Goal: Navigation & Orientation: Find specific page/section

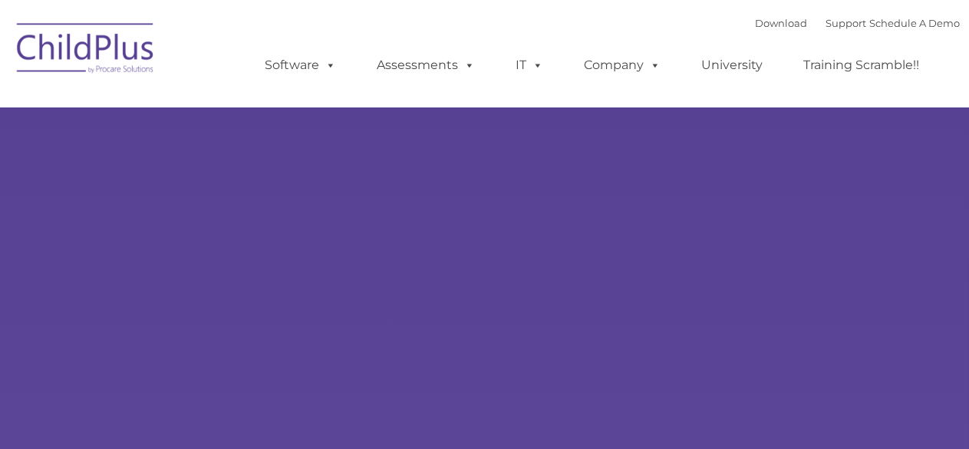
select select "MEDIUM"
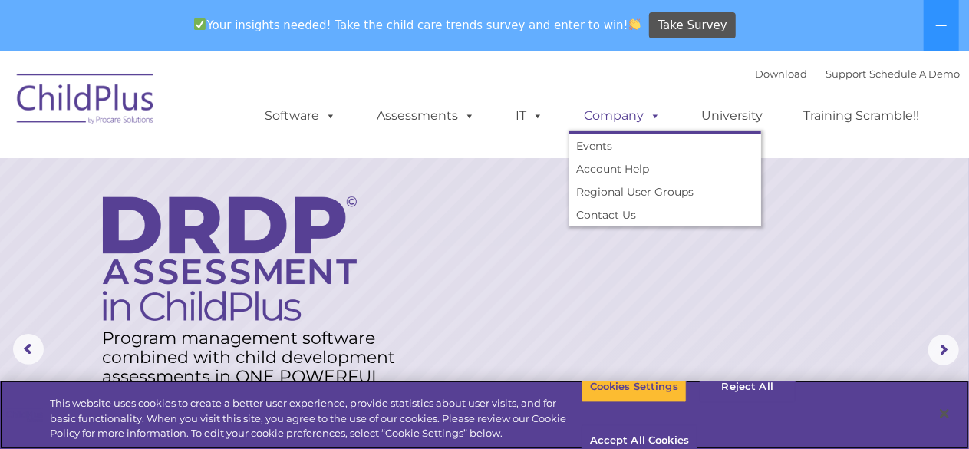
scroll to position [17, 0]
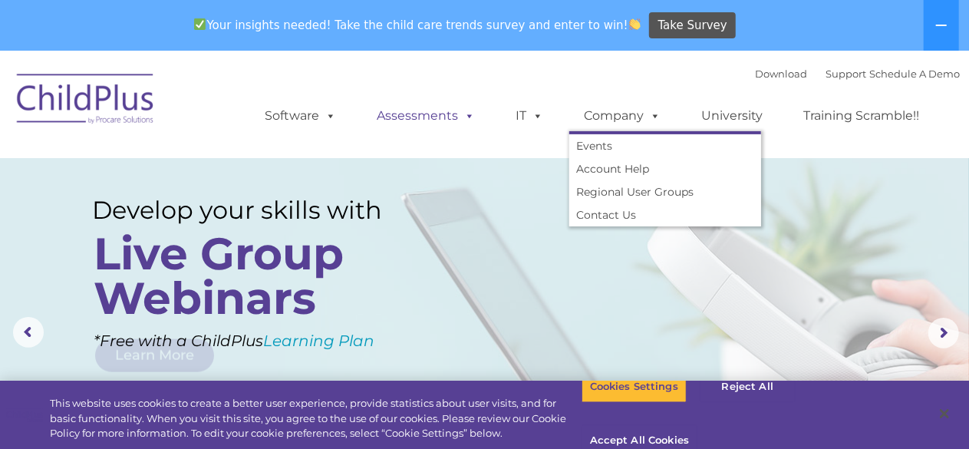
click at [425, 117] on link "Assessments" at bounding box center [426, 116] width 129 height 31
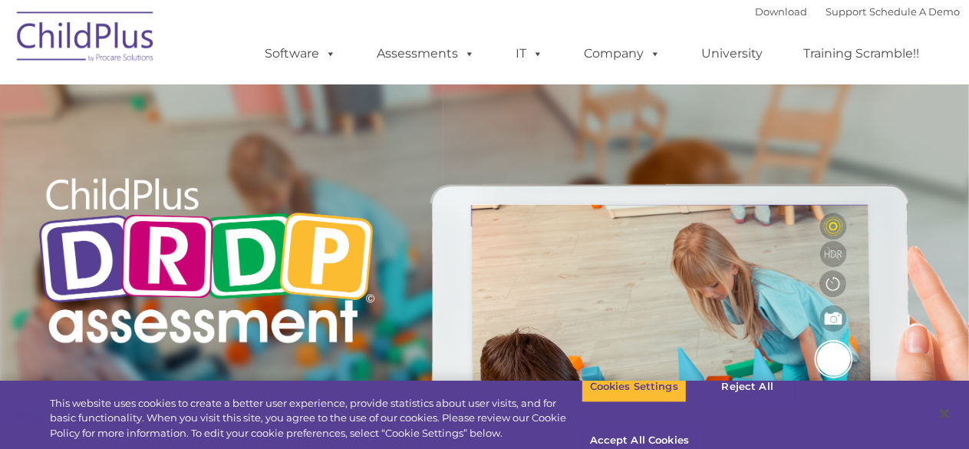
type input ""
click at [540, 60] on span at bounding box center [535, 53] width 17 height 15
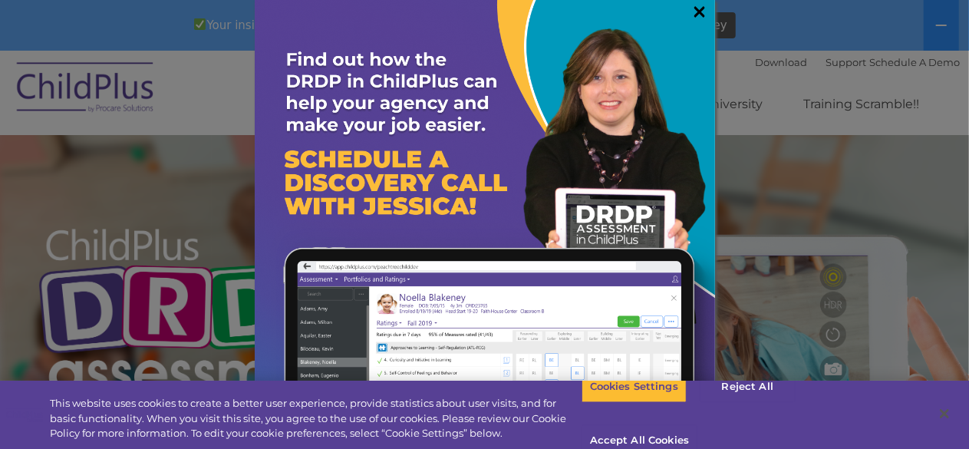
click at [692, 15] on link "×" at bounding box center [701, 11] width 18 height 15
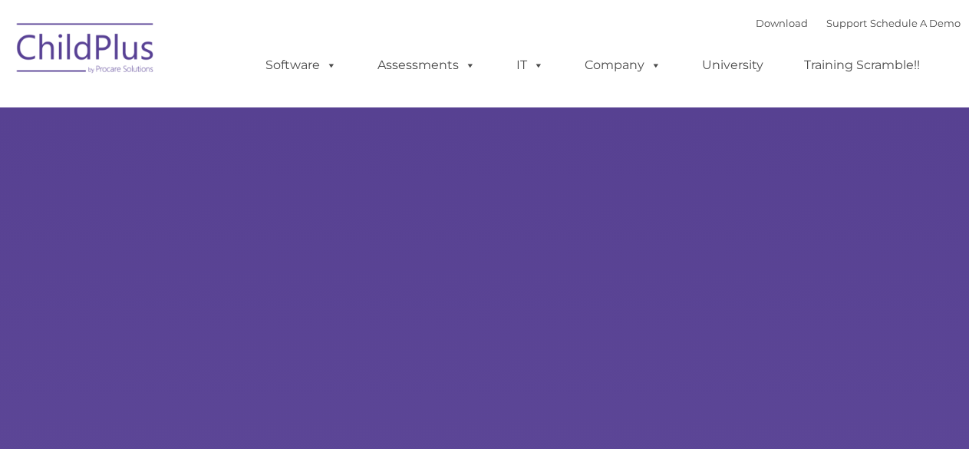
type input ""
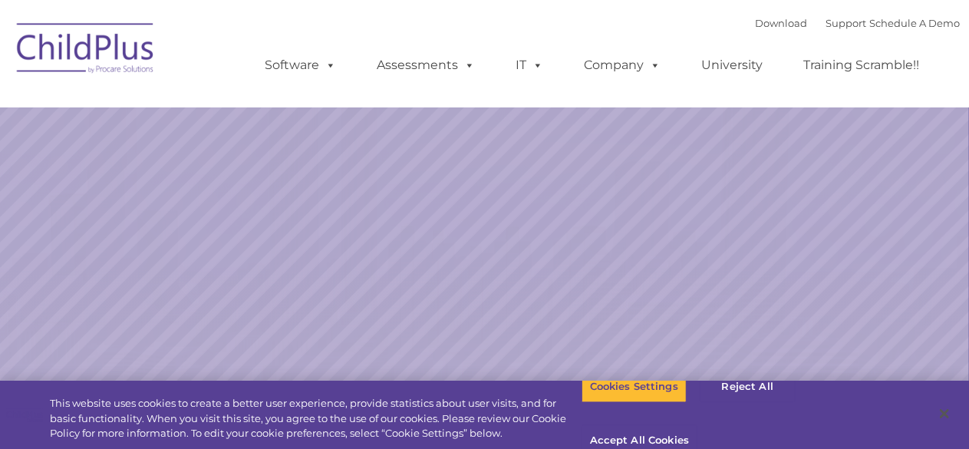
select select "MEDIUM"
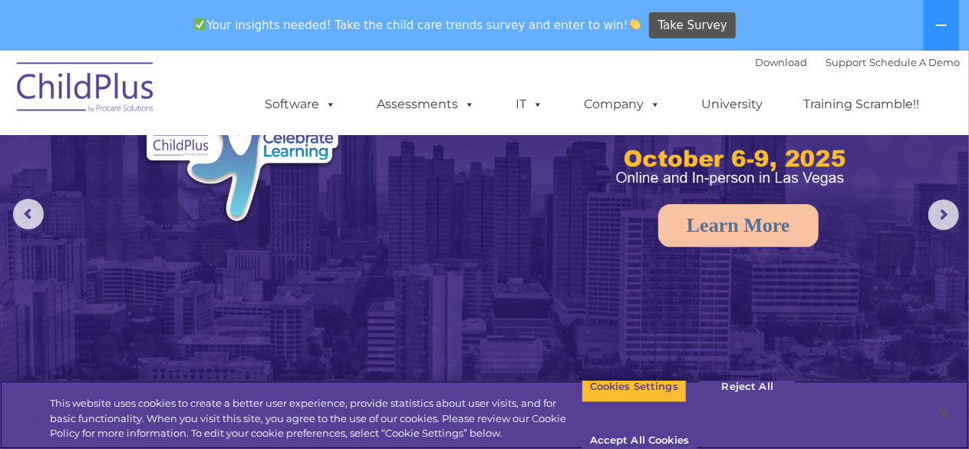
scroll to position [138, 0]
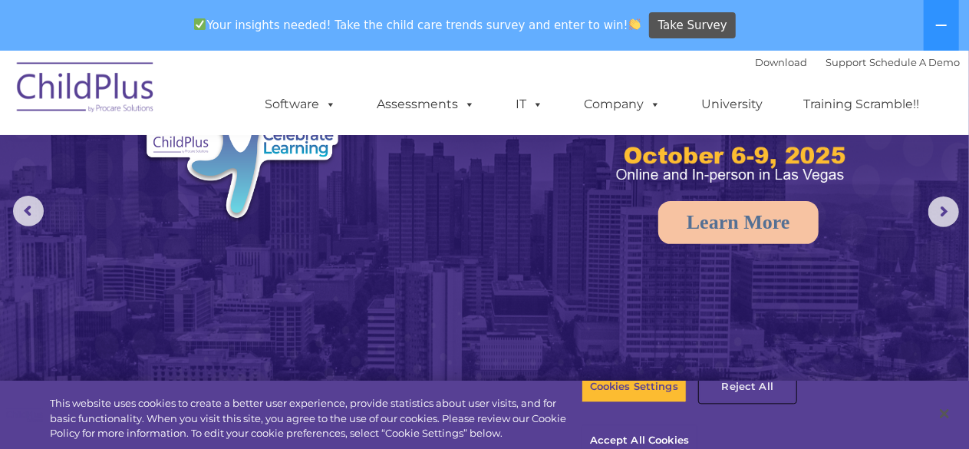
click at [758, 403] on button "Reject All" at bounding box center [748, 387] width 96 height 32
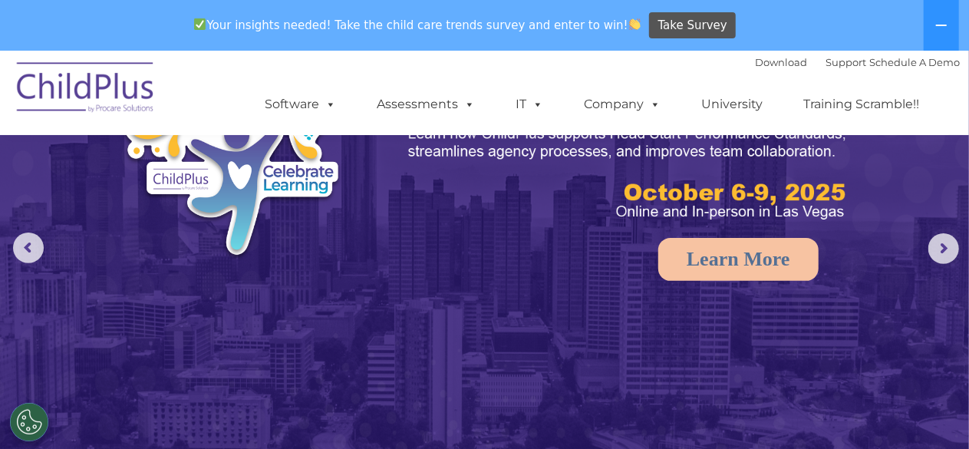
scroll to position [0, 0]
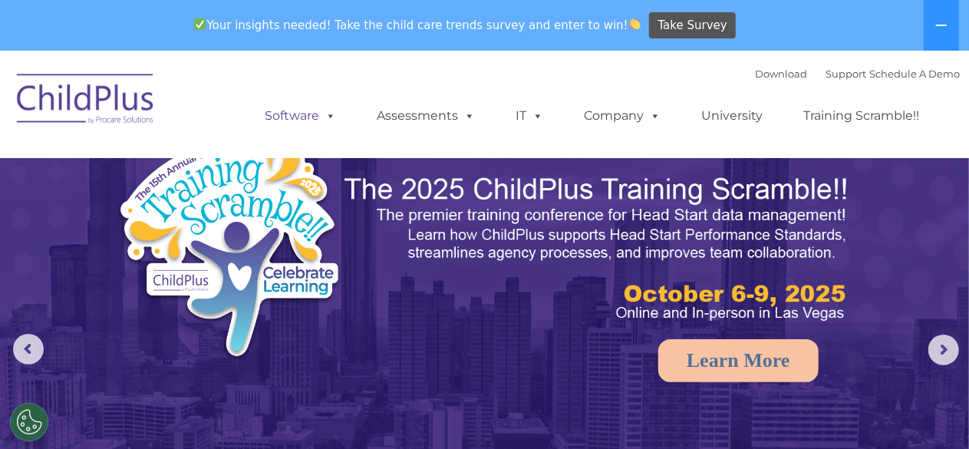
click at [309, 114] on link "Software" at bounding box center [301, 116] width 102 height 31
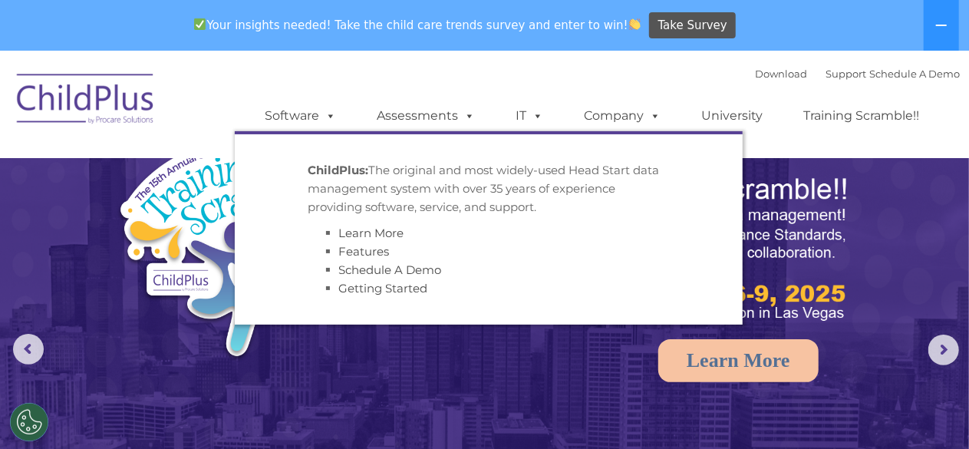
click at [408, 358] on img at bounding box center [280, 252] width 326 height 238
